Goal: Task Accomplishment & Management: Use online tool/utility

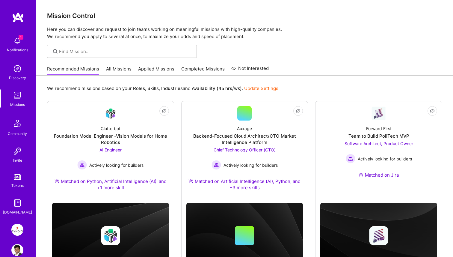
click at [16, 43] on img at bounding box center [17, 41] width 12 height 12
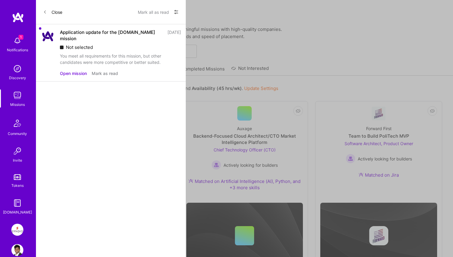
click at [72, 70] on button "Open mission" at bounding box center [73, 73] width 27 height 6
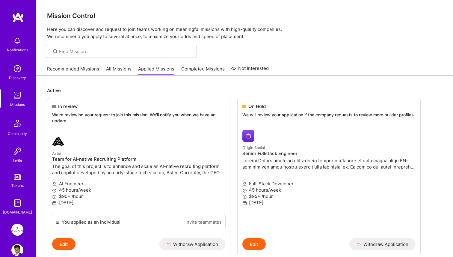
click at [18, 42] on img at bounding box center [17, 41] width 12 height 12
click at [85, 70] on link "Recommended Missions" at bounding box center [73, 71] width 52 height 10
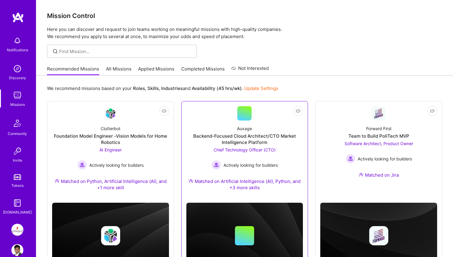
scroll to position [31, 0]
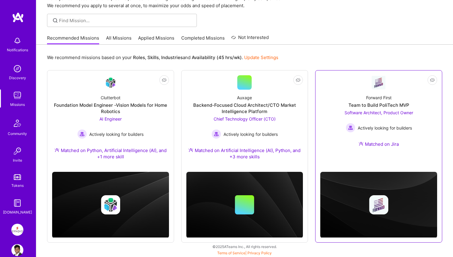
click at [417, 131] on div "Forward First Team to Build PoliTech MVP Software Architect, Product Owner Acti…" at bounding box center [378, 122] width 117 height 65
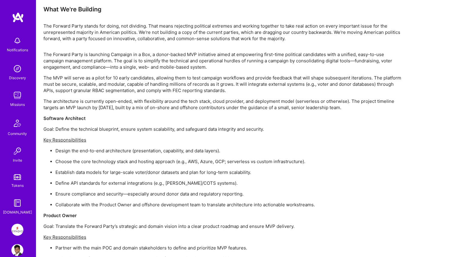
scroll to position [594, 0]
